Goal: Navigation & Orientation: Go to known website

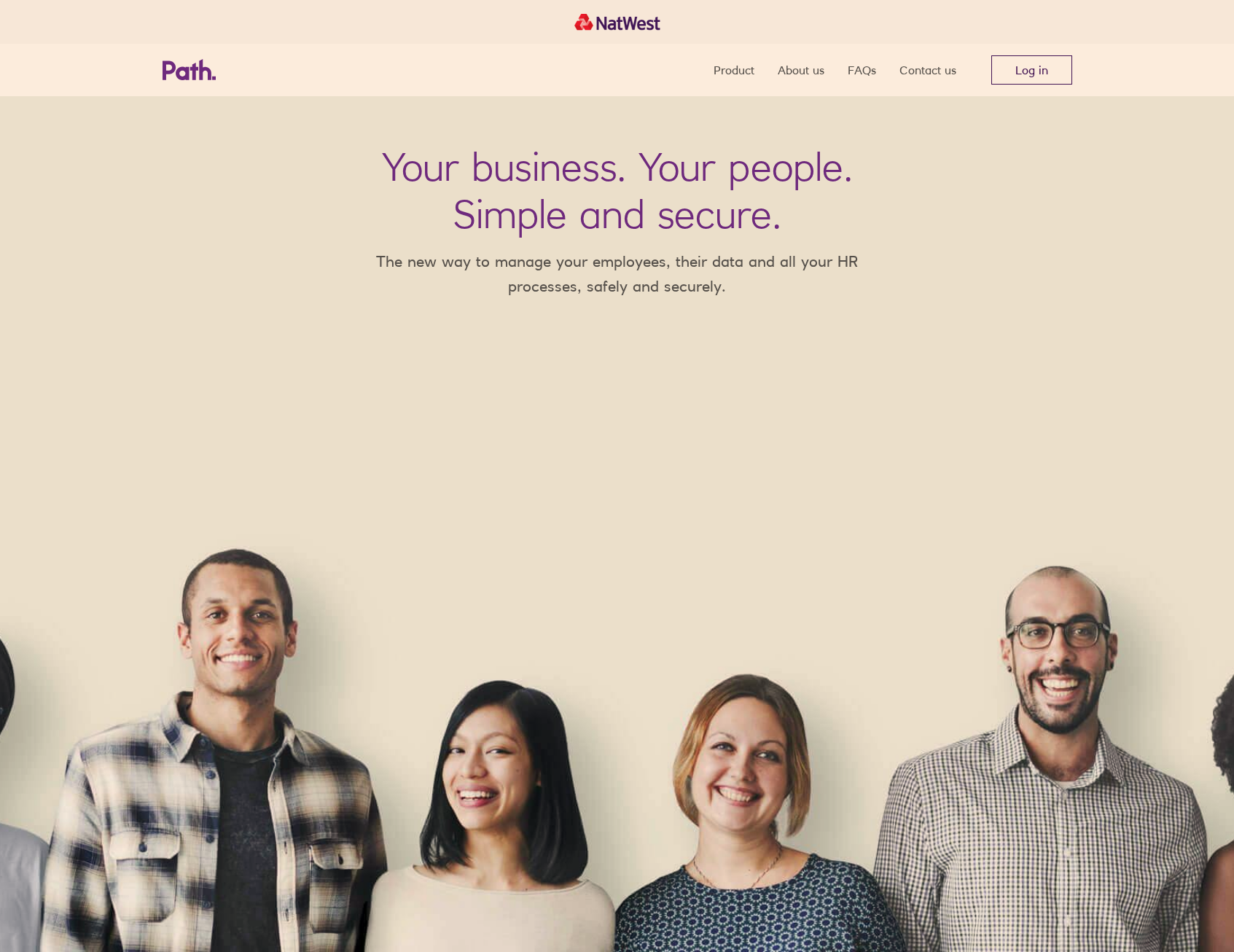
click at [1029, 67] on link "Log in" at bounding box center [1032, 70] width 81 height 29
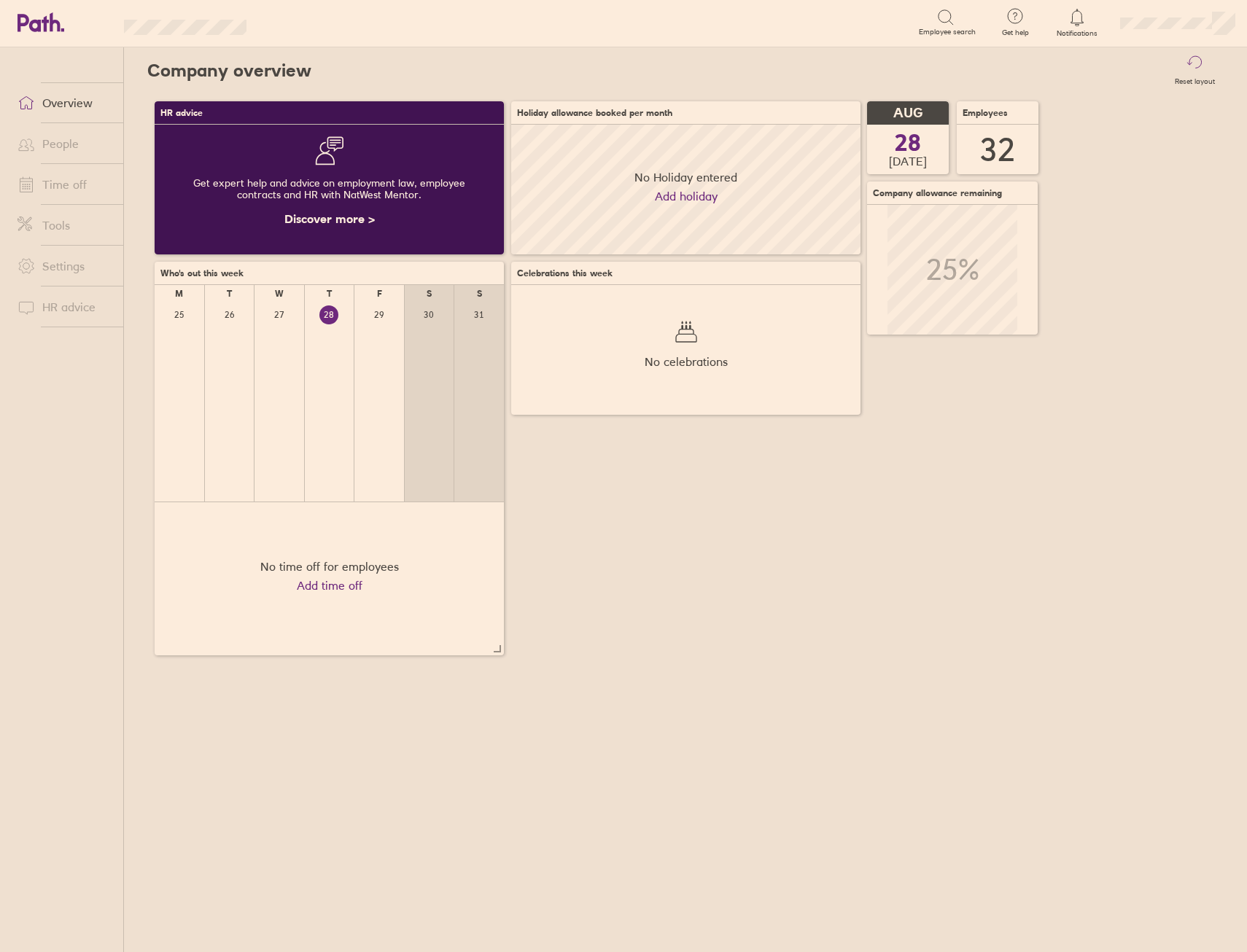
scroll to position [130, 349]
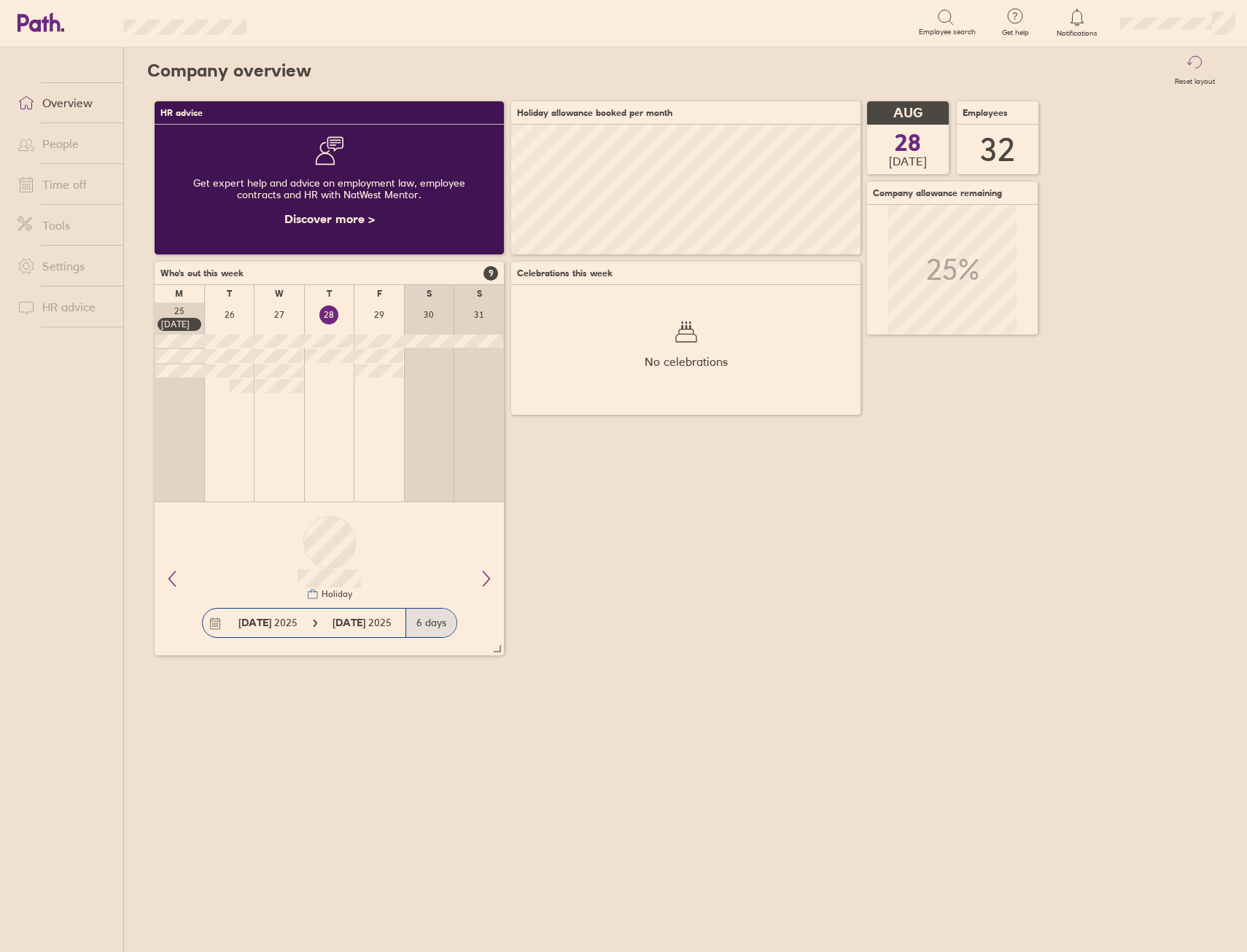
click at [785, 667] on main "HR advice Get expert help and advice on employment law, employee contracts and …" at bounding box center [686, 390] width 1076 height 592
